Goal: Navigation & Orientation: Find specific page/section

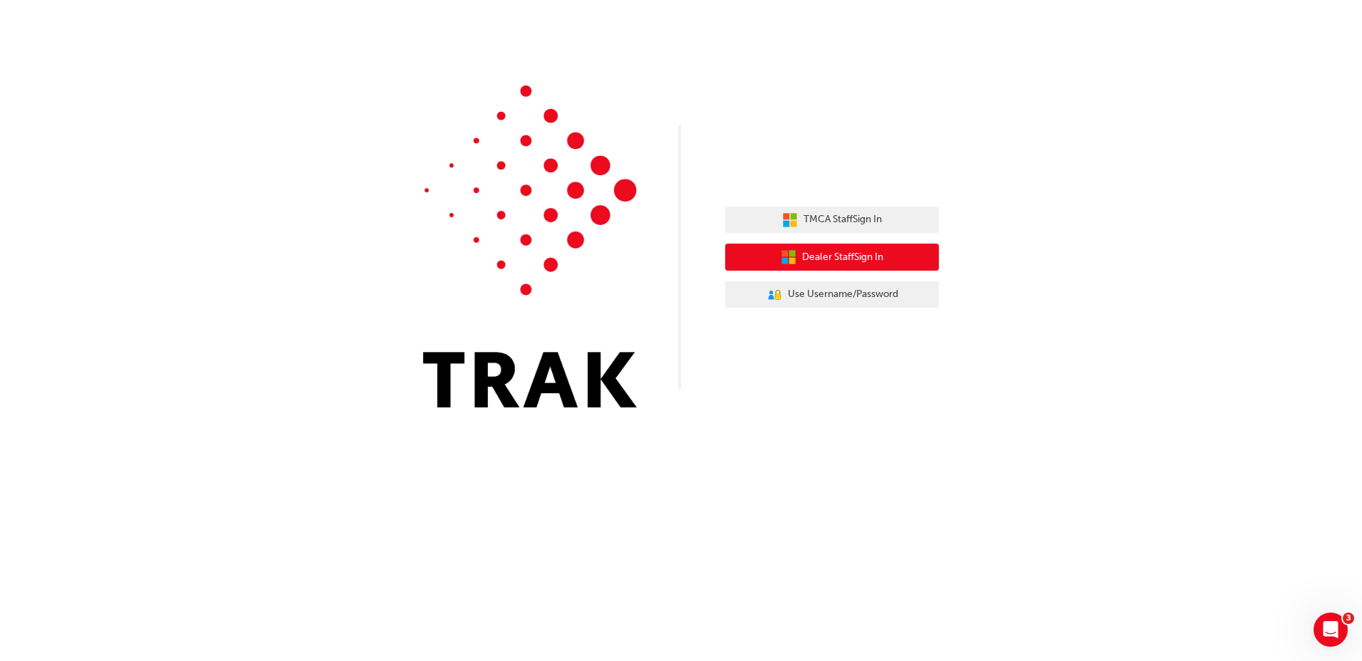
click at [865, 264] on span "Dealer Staff Sign In" at bounding box center [842, 257] width 81 height 16
